Goal: Register for event/course

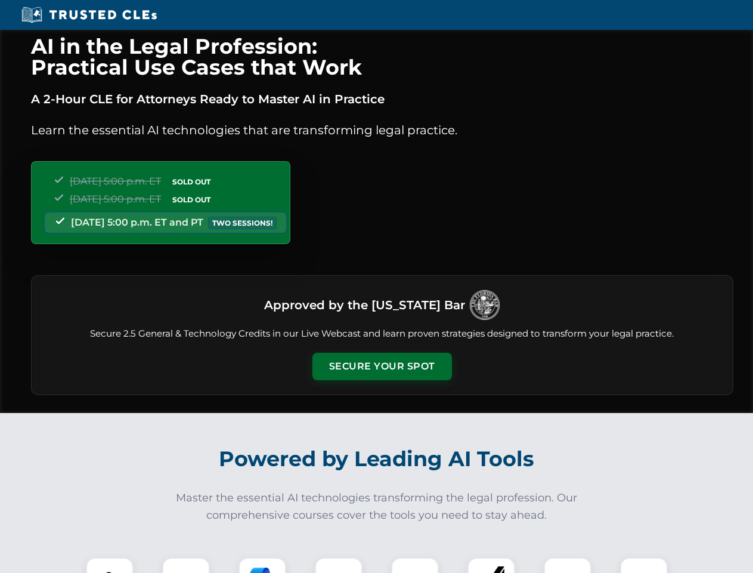
click at [382, 366] on button "Secure Your Spot" at bounding box center [383, 366] width 140 height 27
click at [110, 565] on img at bounding box center [109, 581] width 35 height 35
click at [186, 565] on div at bounding box center [186, 581] width 48 height 48
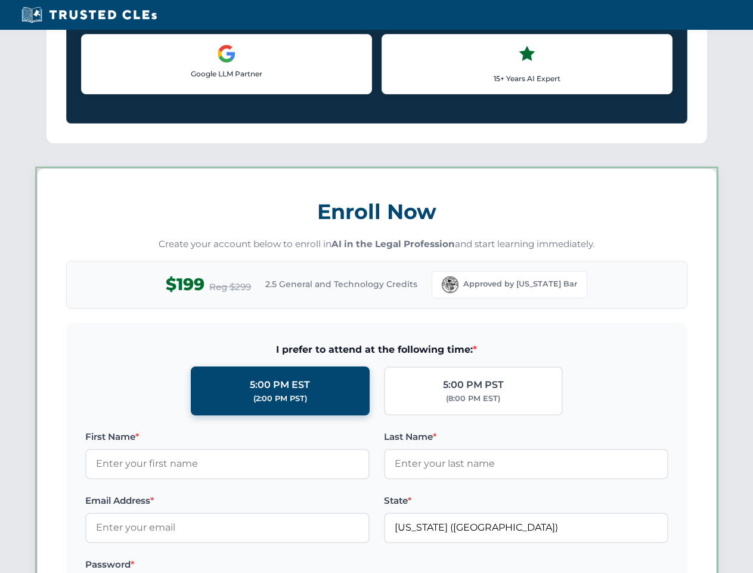
click at [339, 565] on label "Password *" at bounding box center [227, 564] width 285 height 14
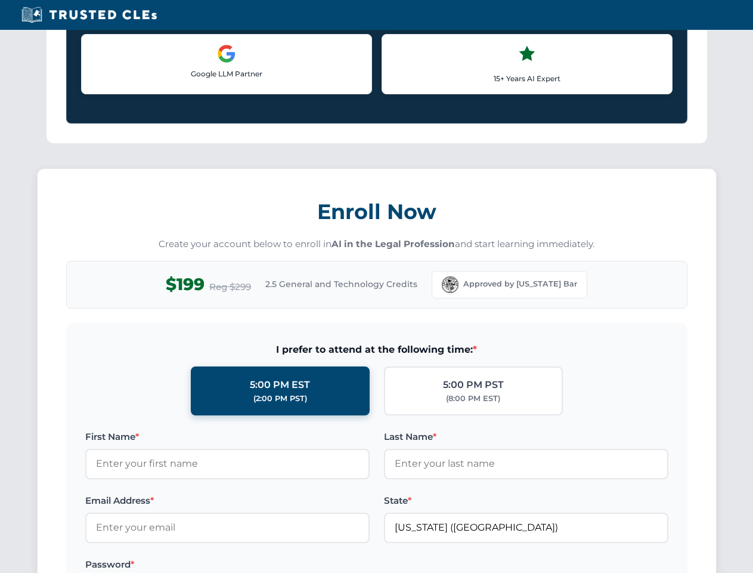
scroll to position [1171, 0]
